Goal: Task Accomplishment & Management: Use online tool/utility

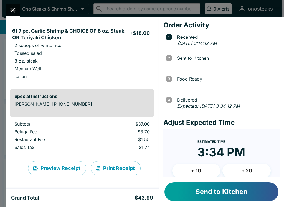
scroll to position [96, 0]
click at [234, 198] on button "Send to Kitchen" at bounding box center [221, 192] width 114 height 19
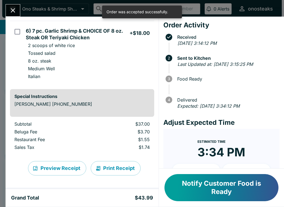
click at [11, 11] on icon "Close" at bounding box center [12, 10] width 7 height 7
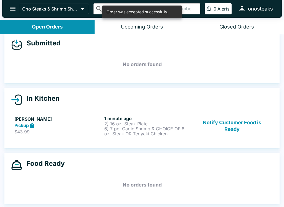
scroll to position [6, 0]
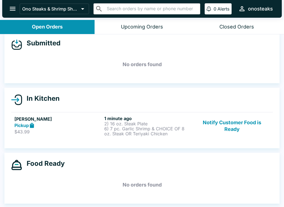
click at [123, 125] on p "2) 16 oz. Steak Plate" at bounding box center [148, 123] width 88 height 5
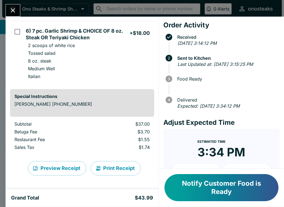
scroll to position [96, 0]
click at [13, 8] on icon "Close" at bounding box center [12, 10] width 7 height 7
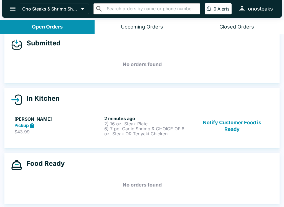
click at [126, 131] on p "6) 7 pc. Garlic Shrimp & CHOICE OF 8 oz. Steak OR Teriyaki Chicken" at bounding box center [148, 131] width 88 height 10
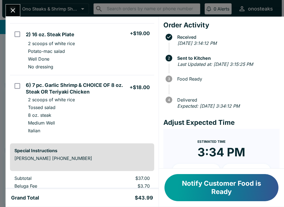
scroll to position [44, 0]
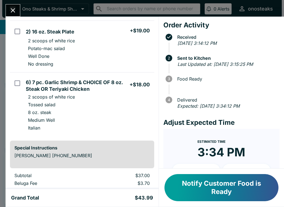
click at [39, 54] on p "Well Done" at bounding box center [38, 56] width 21 height 6
click at [38, 53] on li "Well Done" at bounding box center [89, 56] width 130 height 8
checkbox input "false"
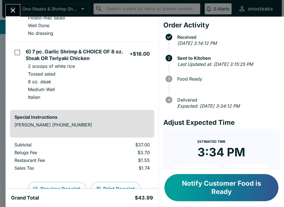
scroll to position [75, 0]
click at [9, 8] on icon "Close" at bounding box center [12, 10] width 7 height 7
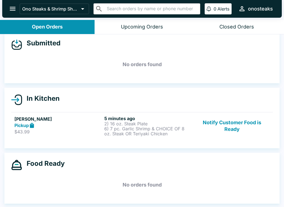
scroll to position [1, 0]
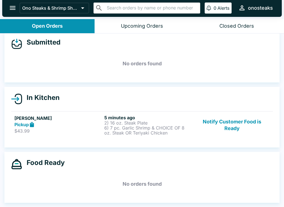
click at [163, 133] on p "6) 7 pc. Garlic Shrimp & CHOICE OF 8 oz. Steak OR Teriyaki Chicken" at bounding box center [148, 131] width 88 height 10
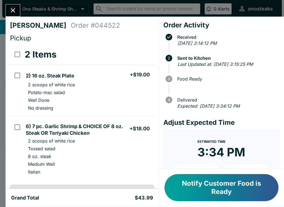
click at [226, 190] on button "Notify Customer Food is Ready" at bounding box center [221, 187] width 114 height 27
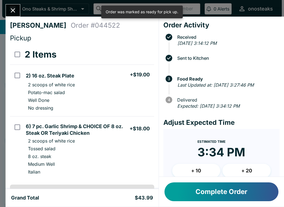
click at [12, 10] on icon "Close" at bounding box center [12, 10] width 7 height 7
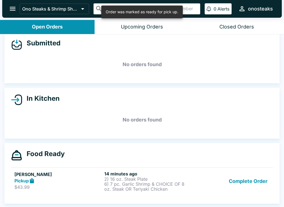
scroll to position [1, 0]
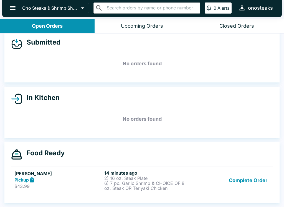
click at [249, 186] on button "Complete Order" at bounding box center [247, 180] width 43 height 21
